Goal: Find specific page/section: Find specific page/section

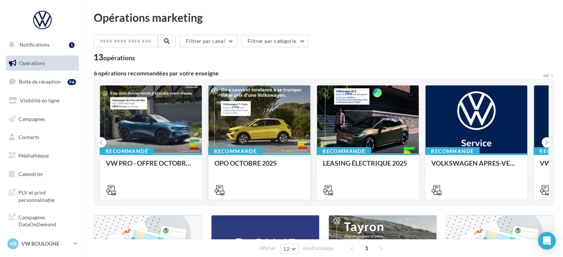
click at [266, 119] on div at bounding box center [260, 119] width 102 height 69
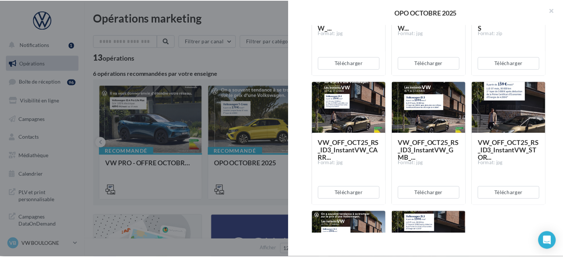
scroll to position [961, 0]
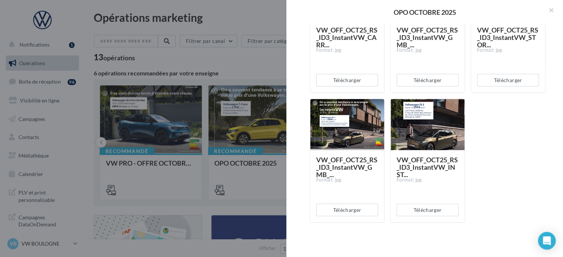
click at [248, 63] on div at bounding box center [281, 128] width 563 height 257
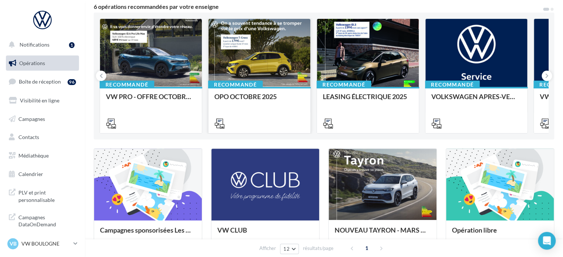
scroll to position [148, 0]
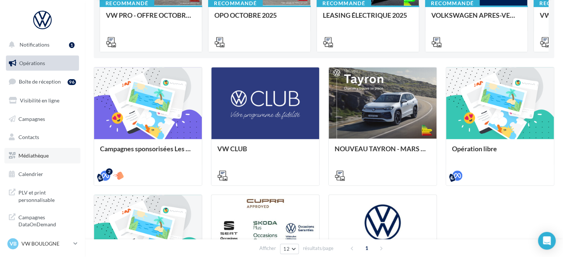
click at [40, 156] on span "Médiathèque" at bounding box center [33, 155] width 30 height 6
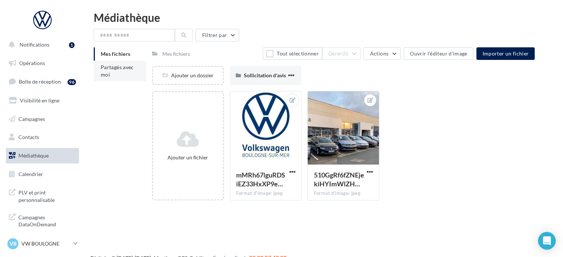
click at [128, 70] on span "Partagés avec moi" at bounding box center [117, 71] width 33 height 14
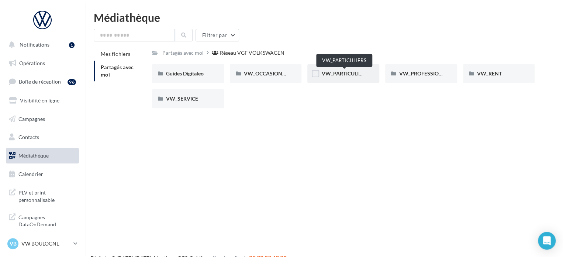
click at [346, 74] on span "VW_PARTICULIERS" at bounding box center [344, 73] width 46 height 6
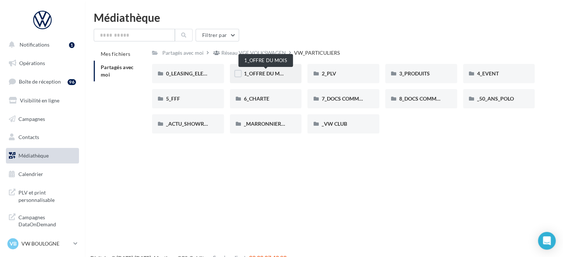
click at [257, 73] on span "1_OFFRE DU MOIS" at bounding box center [266, 73] width 44 height 6
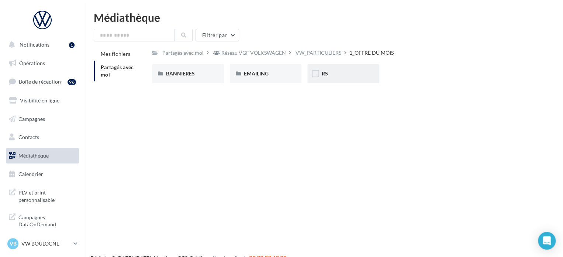
click at [338, 72] on div "RS" at bounding box center [343, 73] width 44 height 7
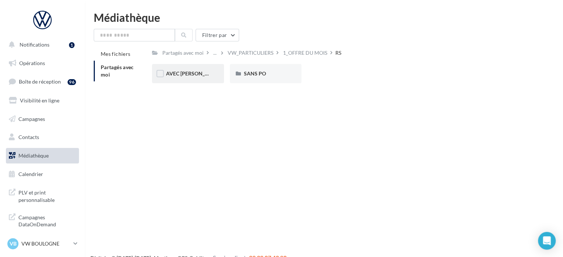
click at [199, 76] on div "AVEC [PERSON_NAME]" at bounding box center [188, 73] width 44 height 7
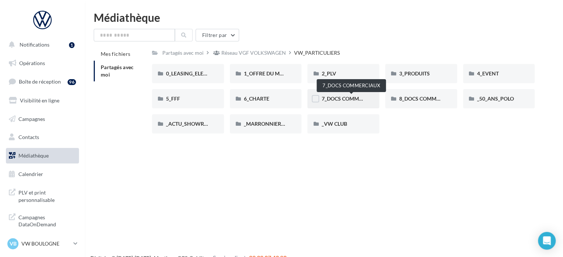
click at [356, 96] on span "7_DOCS COMMERCIAUX" at bounding box center [350, 98] width 59 height 6
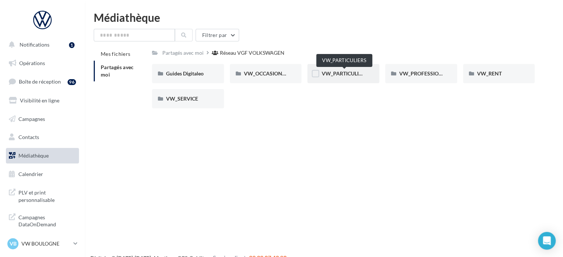
click at [358, 75] on span "VW_PARTICULIERS" at bounding box center [344, 73] width 46 height 6
